Goal: Information Seeking & Learning: Check status

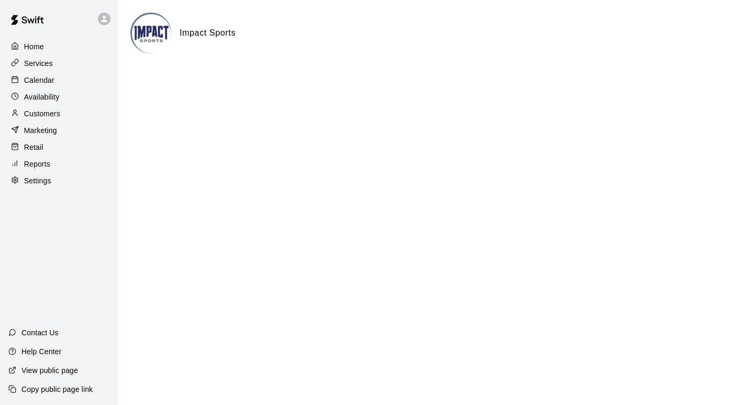
scroll to position [1, 0]
click at [29, 79] on p "Calendar" at bounding box center [39, 80] width 30 height 10
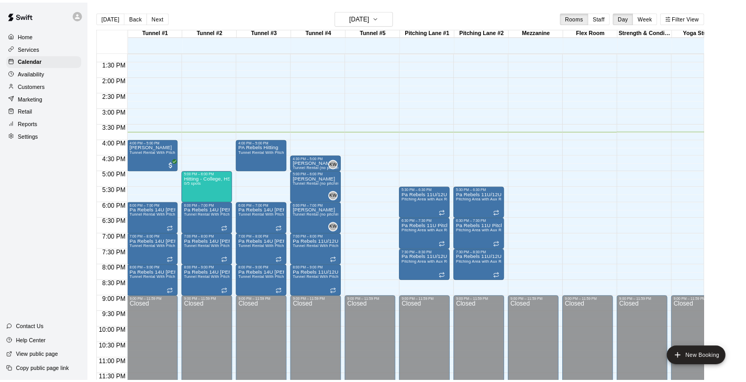
scroll to position [540, 0]
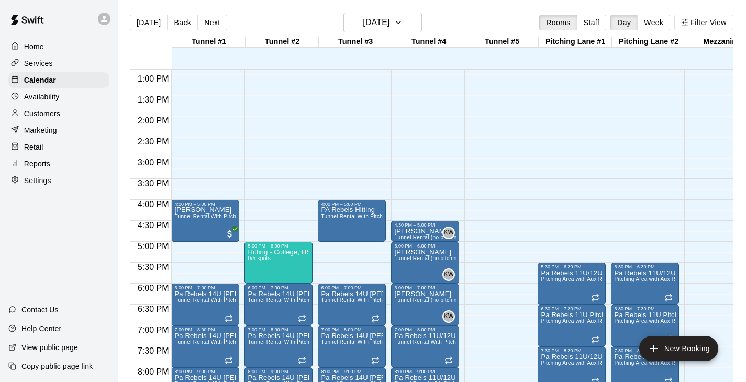
click at [420, 139] on div "12:00 AM – 10:00 AM Closed 4:30 PM – 5:00 PM [PERSON_NAME] Tunnel Rental (no pi…" at bounding box center [425, 32] width 68 height 1005
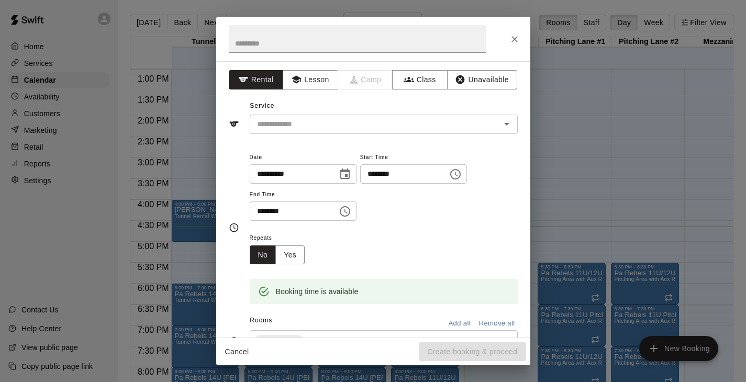
click at [525, 38] on div at bounding box center [373, 39] width 314 height 45
click at [516, 38] on icon "Close" at bounding box center [515, 39] width 6 height 6
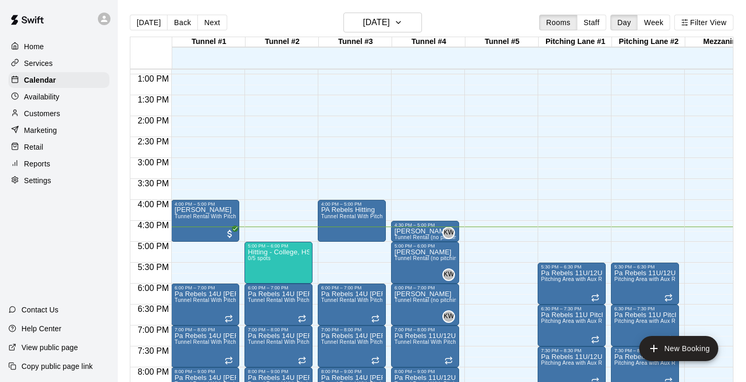
scroll to position [0, 0]
click at [409, 148] on div "12:00 AM – 10:00 AM Closed 4:30 PM – 5:00 PM [PERSON_NAME] Tunnel Rental (no pi…" at bounding box center [425, 32] width 68 height 1005
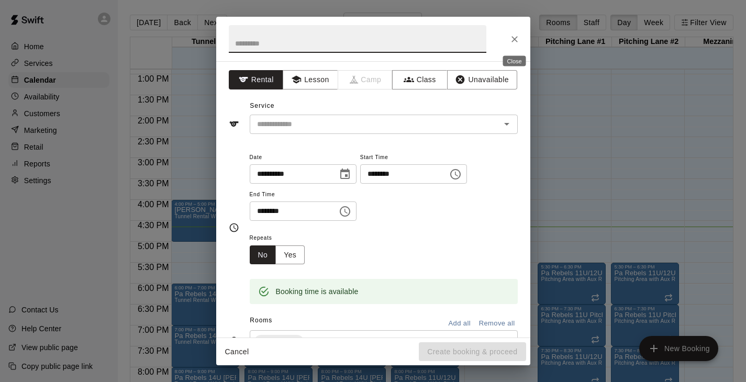
click at [514, 37] on icon "Close" at bounding box center [515, 39] width 10 height 10
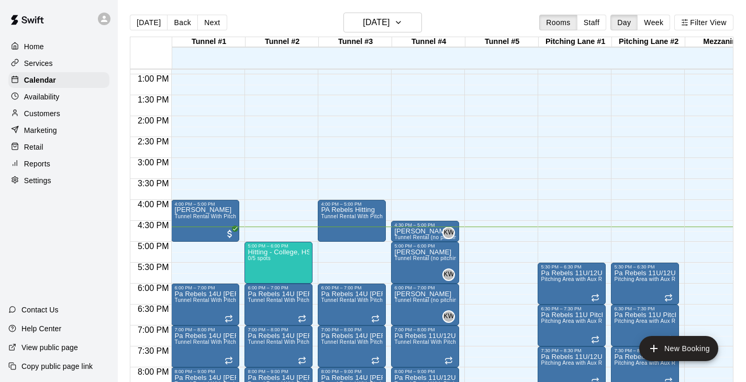
click at [425, 151] on div "12:00 AM – 10:00 AM Closed 4:30 PM – 5:00 PM [PERSON_NAME] Tunnel Rental (no pi…" at bounding box center [425, 32] width 68 height 1005
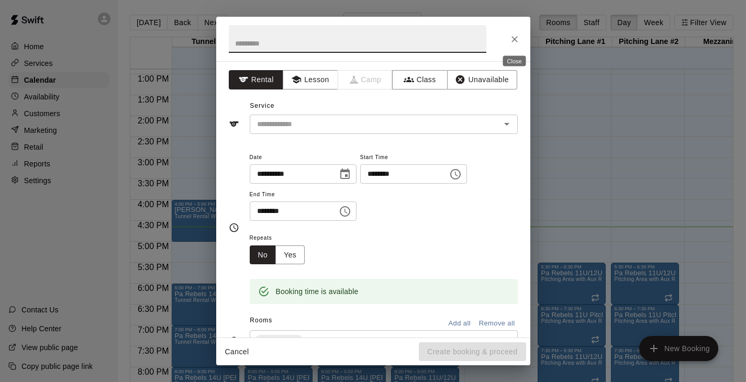
click at [514, 37] on icon "Close" at bounding box center [515, 39] width 10 height 10
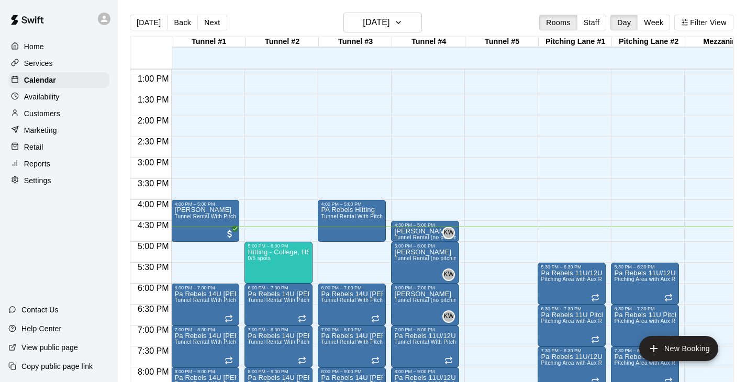
click at [423, 146] on div "12:00 AM – 10:00 AM Closed 4:30 PM – 5:00 PM [PERSON_NAME] Tunnel Rental (no pi…" at bounding box center [425, 32] width 68 height 1005
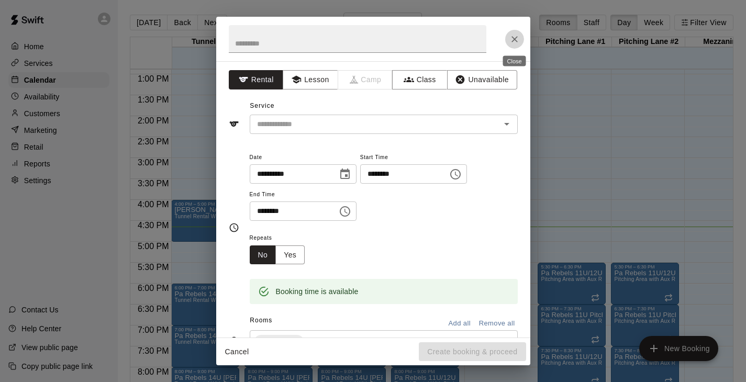
click at [514, 38] on icon "Close" at bounding box center [515, 39] width 6 height 6
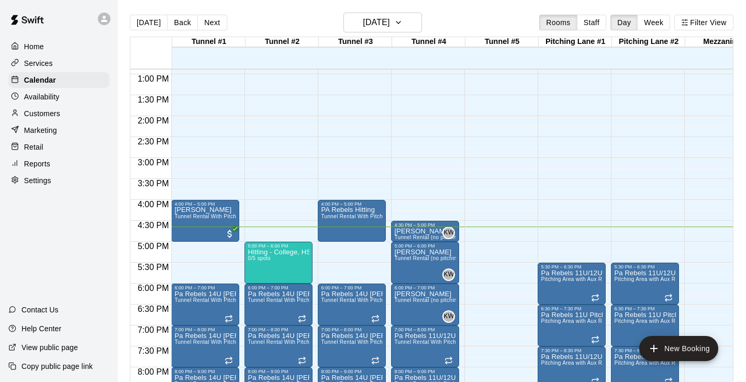
click at [448, 147] on div "12:00 AM – 10:00 AM Closed 4:30 PM – 5:00 PM [PERSON_NAME] Tunnel Rental (no pi…" at bounding box center [425, 32] width 68 height 1005
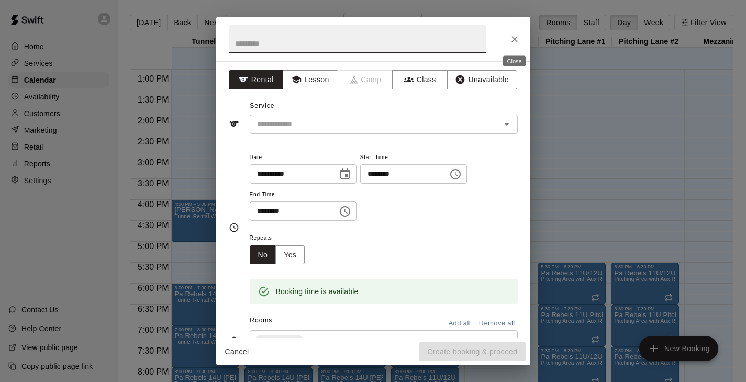
click at [518, 37] on icon "Close" at bounding box center [515, 39] width 10 height 10
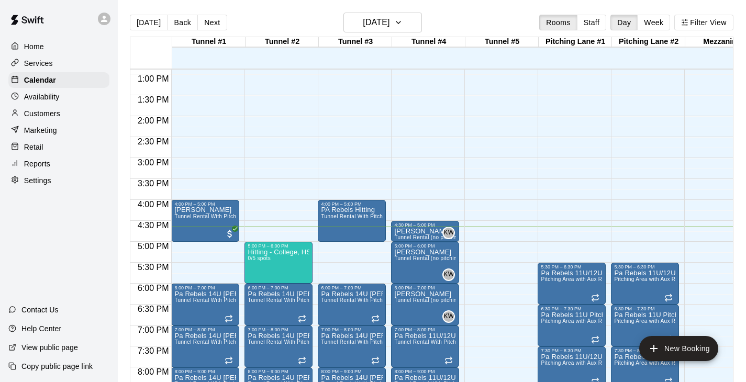
click at [408, 168] on div "12:00 AM – 10:00 AM Closed 4:30 PM – 5:00 PM [PERSON_NAME] Tunnel Rental (no pi…" at bounding box center [425, 32] width 68 height 1005
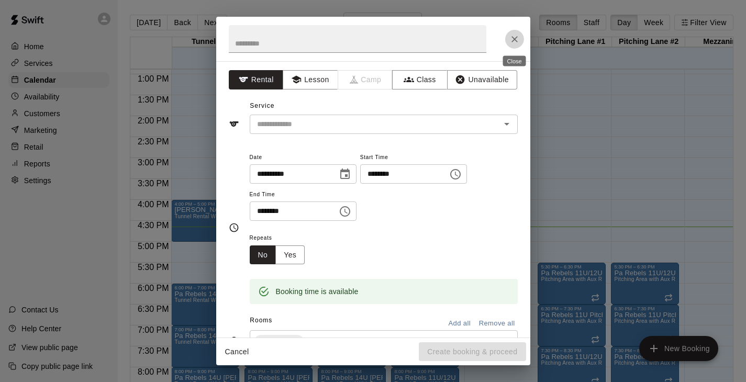
click at [514, 41] on icon "Close" at bounding box center [515, 39] width 10 height 10
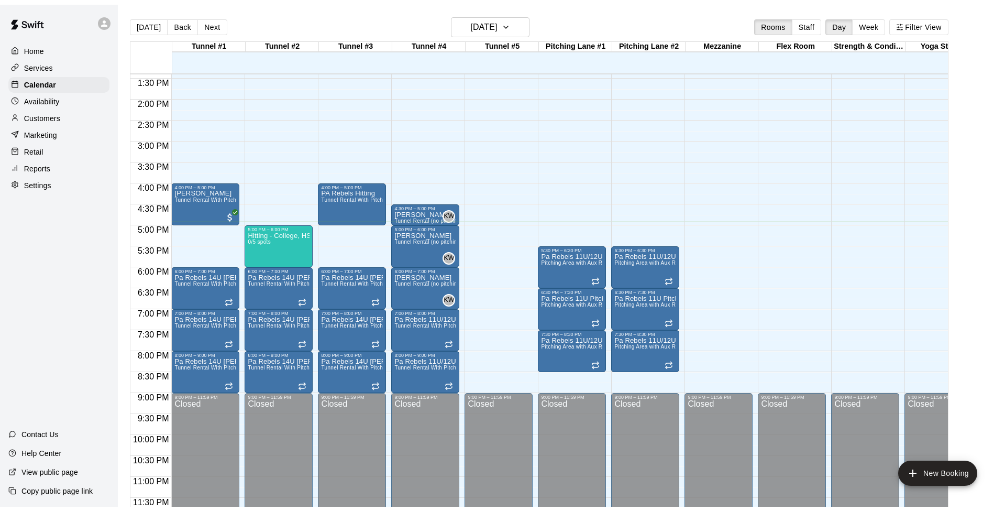
scroll to position [552, 0]
